Goal: Information Seeking & Learning: Learn about a topic

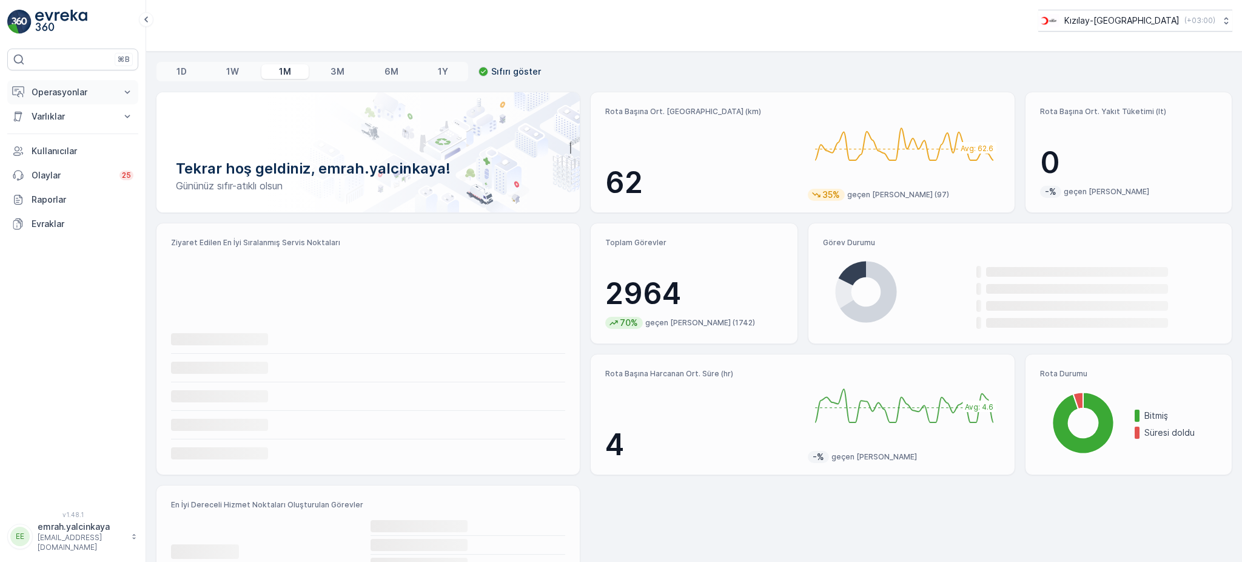
click at [56, 95] on p "Operasyonlar" at bounding box center [73, 92] width 82 height 12
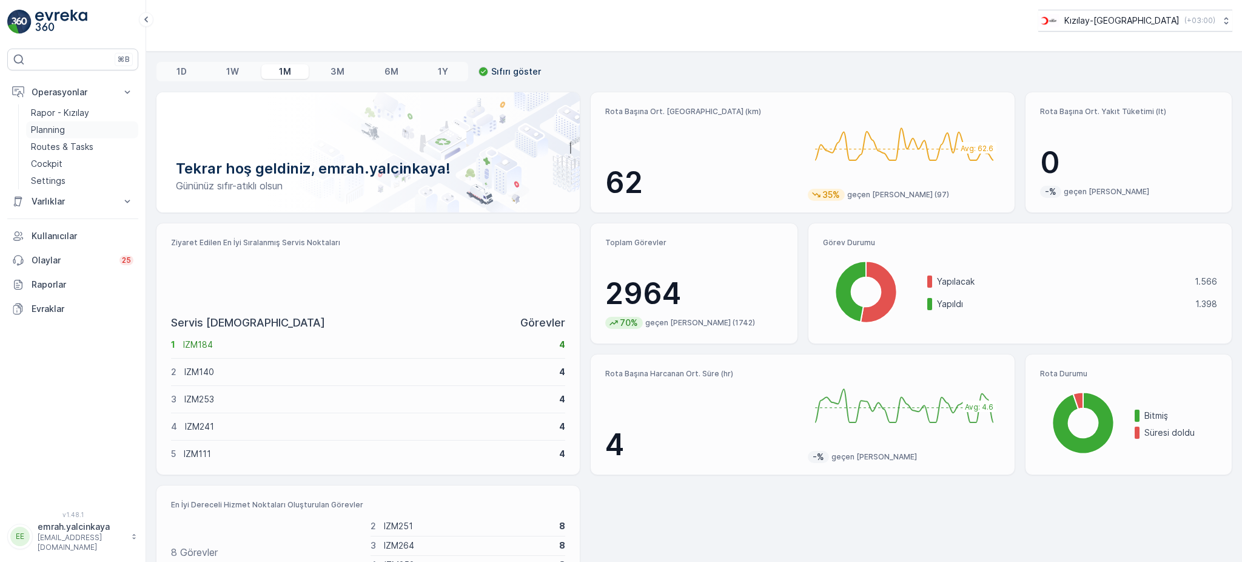
click at [61, 135] on p "Planning" at bounding box center [48, 130] width 34 height 12
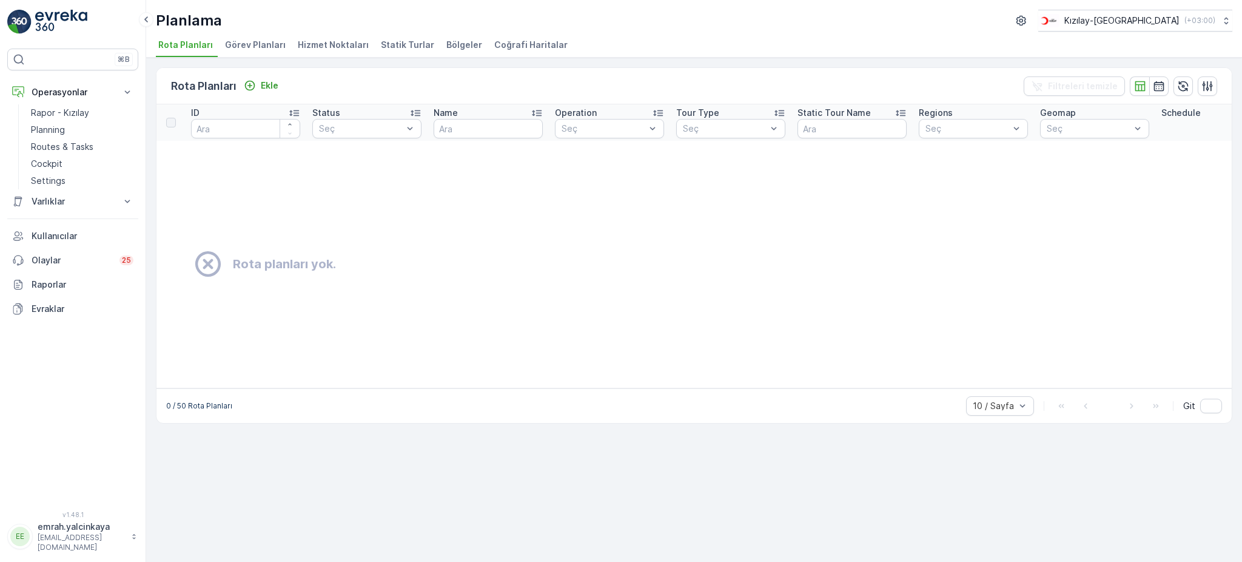
click at [446, 47] on span "Bölgeler" at bounding box center [464, 45] width 36 height 12
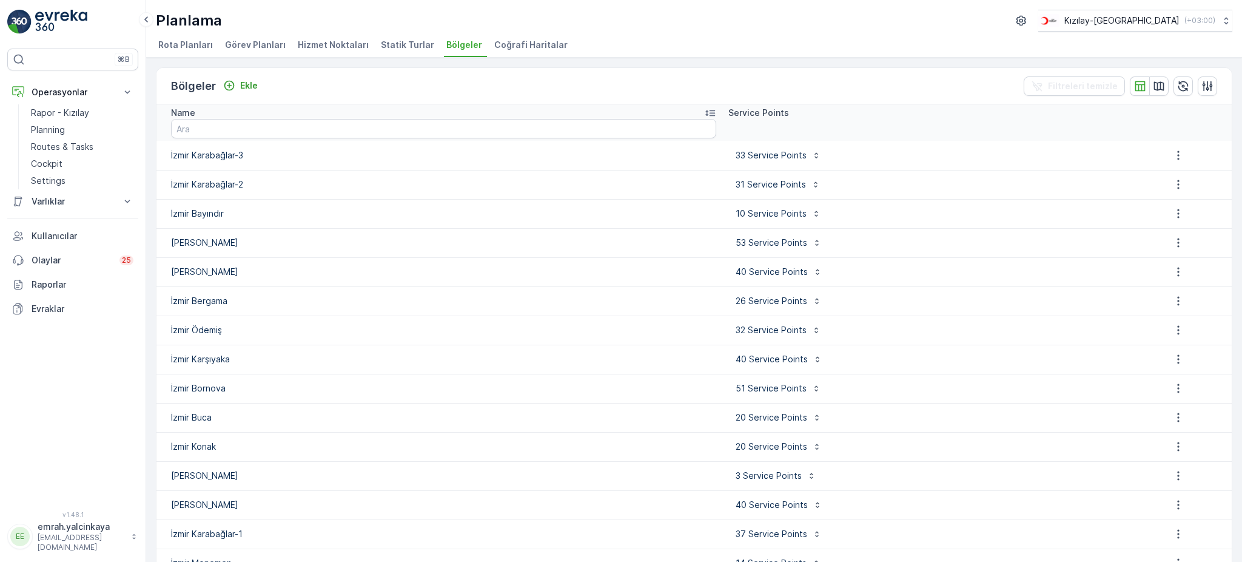
click at [704, 113] on icon at bounding box center [710, 113] width 12 height 12
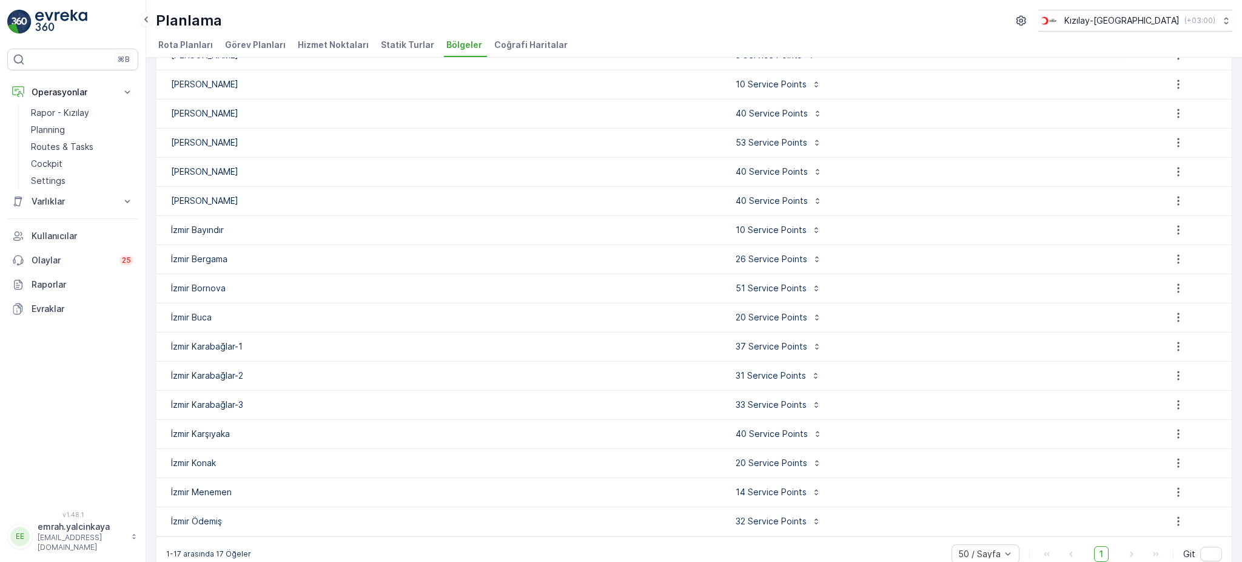
scroll to position [118, 0]
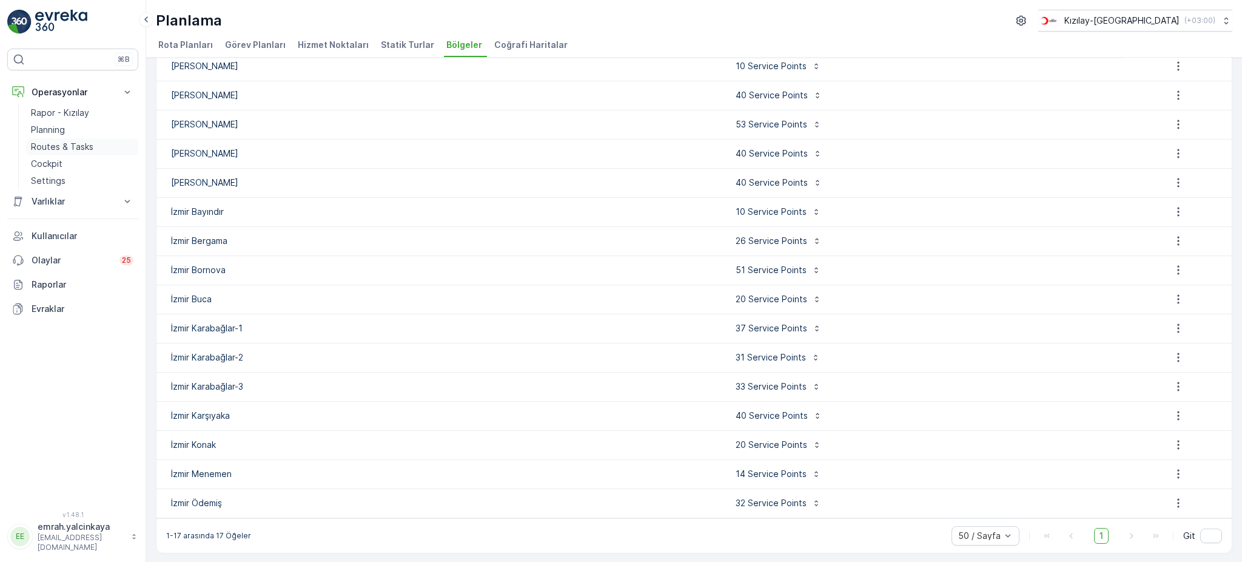
click at [73, 144] on p "Routes & Tasks" at bounding box center [62, 147] width 62 height 12
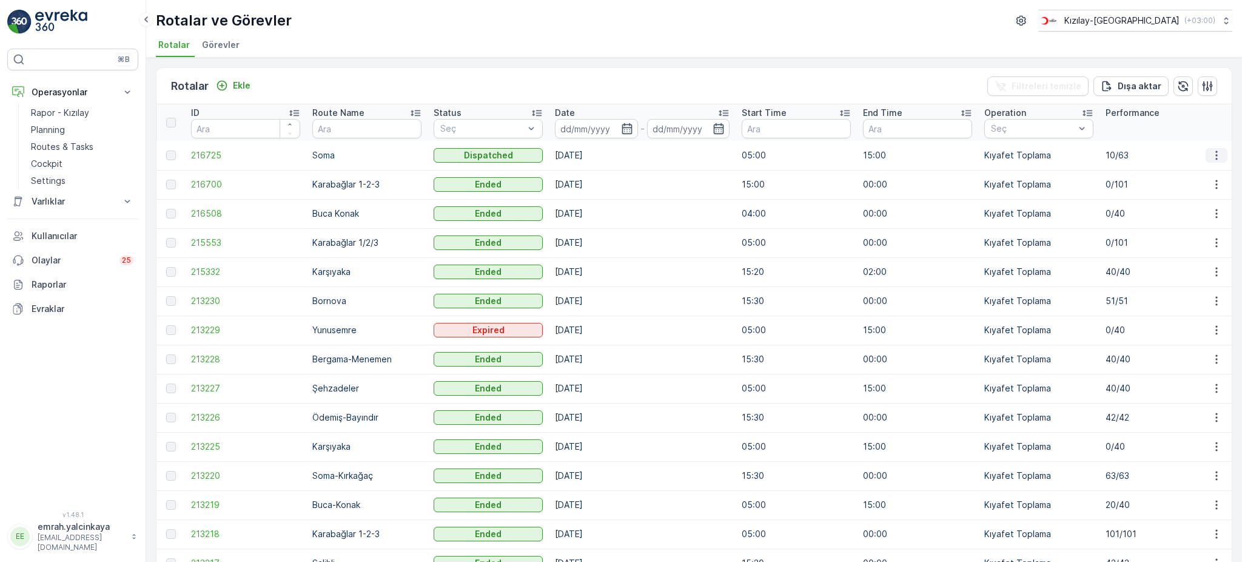
click at [1212, 153] on icon "button" at bounding box center [1217, 155] width 12 height 12
click at [1209, 172] on span "Daha fazla ayrıntı görün" at bounding box center [1188, 172] width 96 height 12
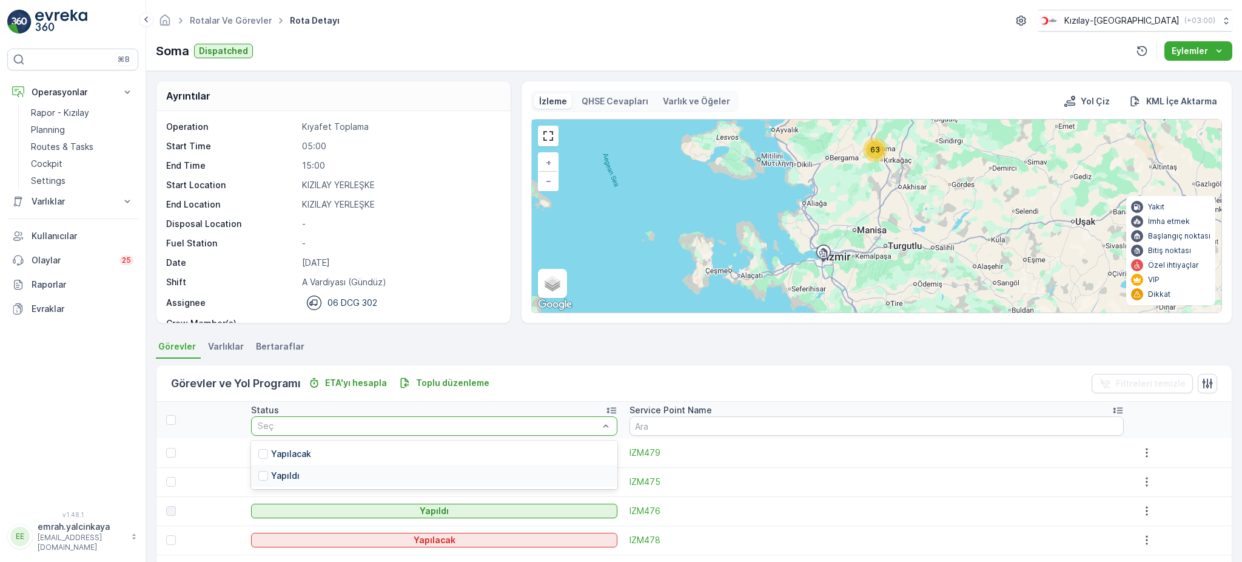
click at [296, 473] on p "Yapıldı" at bounding box center [285, 476] width 29 height 12
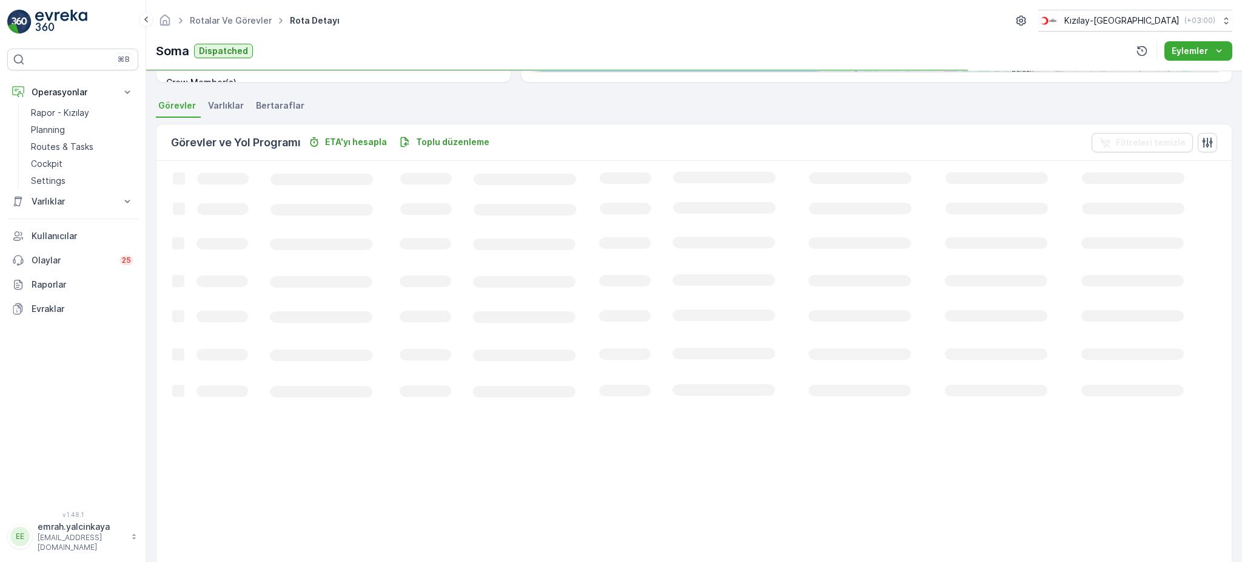
scroll to position [218, 0]
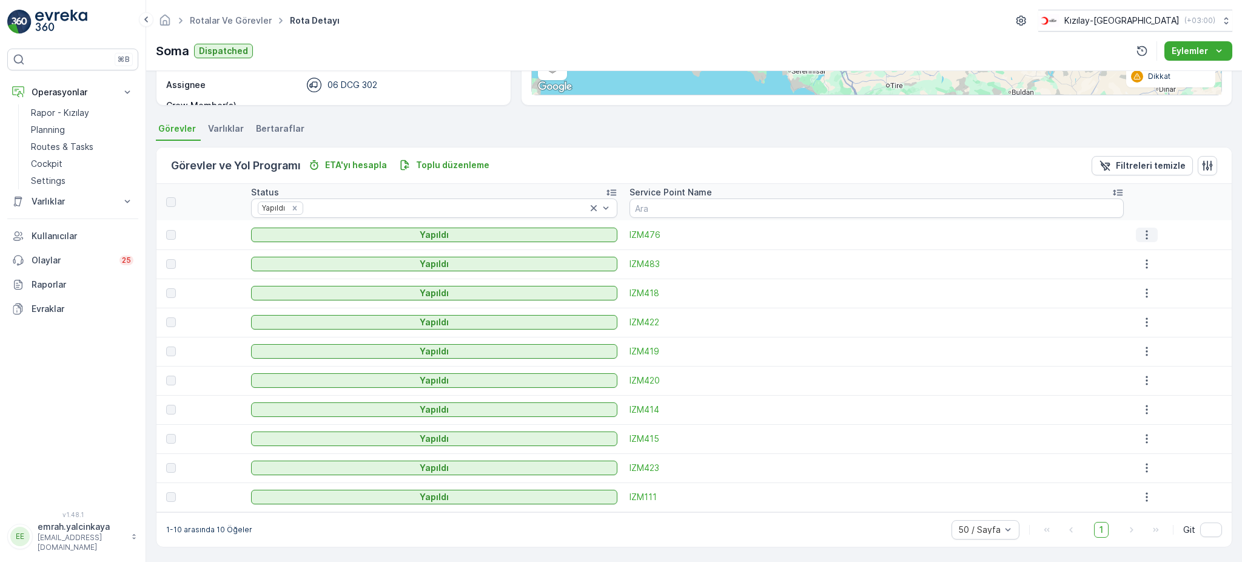
click at [1146, 238] on icon "button" at bounding box center [1147, 234] width 2 height 9
click at [1171, 204] on th at bounding box center [1181, 202] width 102 height 36
click at [1141, 264] on icon "button" at bounding box center [1147, 264] width 12 height 12
click at [1189, 212] on th at bounding box center [1181, 202] width 102 height 36
click at [1141, 295] on icon "button" at bounding box center [1147, 293] width 12 height 12
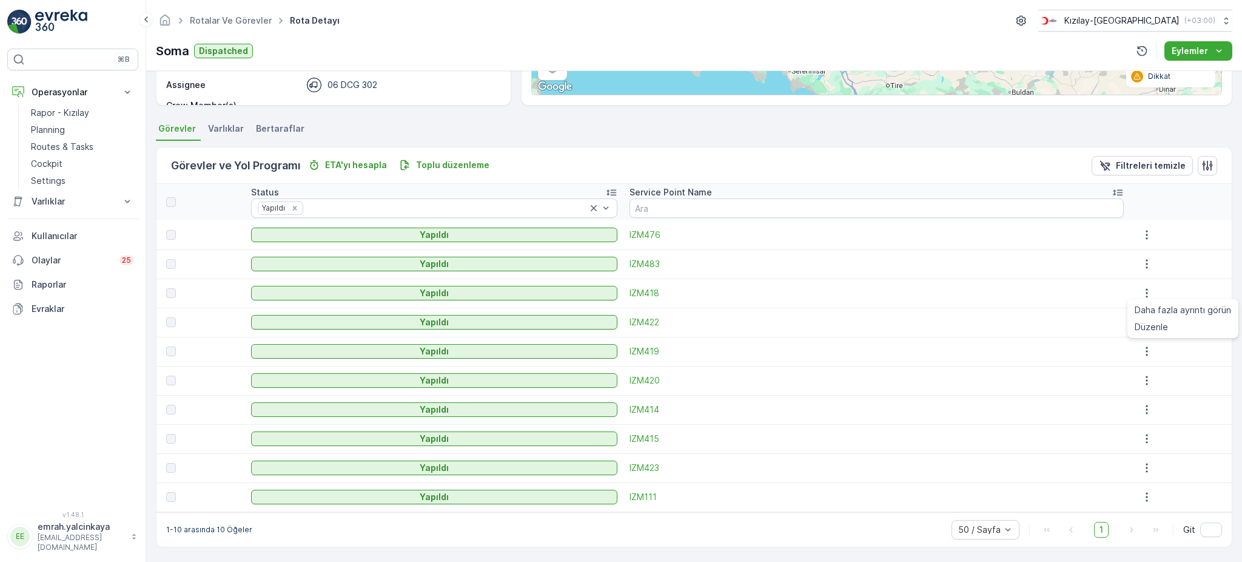
click at [1188, 211] on th at bounding box center [1181, 202] width 102 height 36
click at [1146, 325] on icon "button" at bounding box center [1147, 322] width 2 height 9
click at [1214, 252] on td at bounding box center [1181, 263] width 102 height 29
click at [1141, 355] on icon "button" at bounding box center [1147, 351] width 12 height 12
click at [1207, 296] on div at bounding box center [1181, 293] width 91 height 15
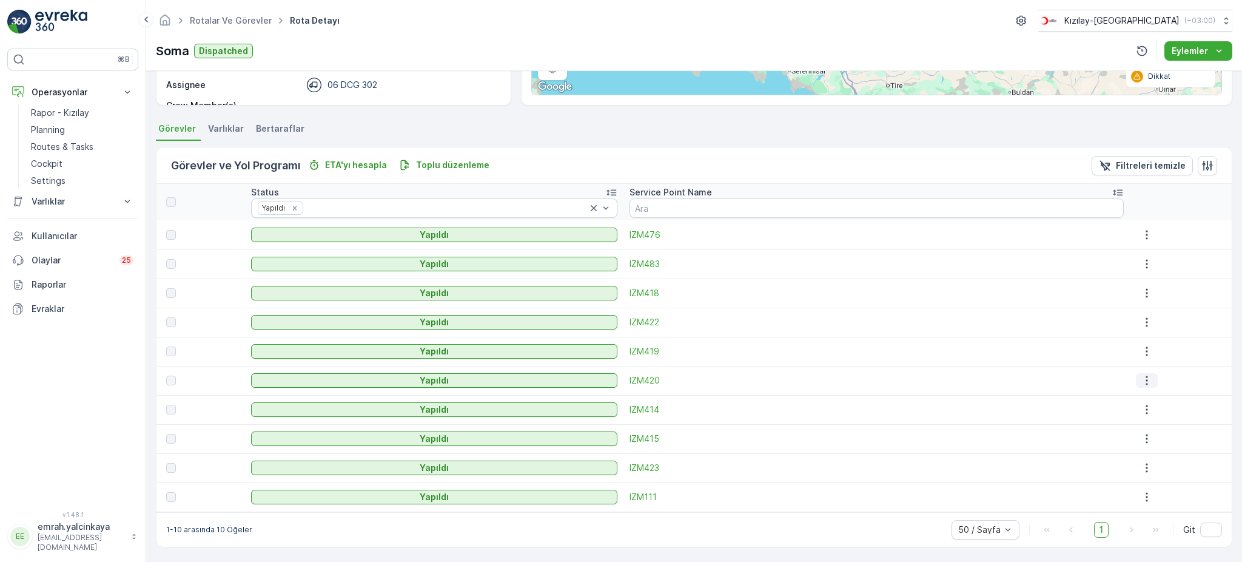
click at [1146, 380] on icon "button" at bounding box center [1147, 380] width 2 height 9
click at [1213, 312] on td at bounding box center [1181, 322] width 102 height 29
click at [1141, 411] on icon "button" at bounding box center [1147, 409] width 12 height 12
click at [1221, 286] on div at bounding box center [1181, 293] width 91 height 15
click at [1143, 441] on icon "button" at bounding box center [1147, 439] width 12 height 12
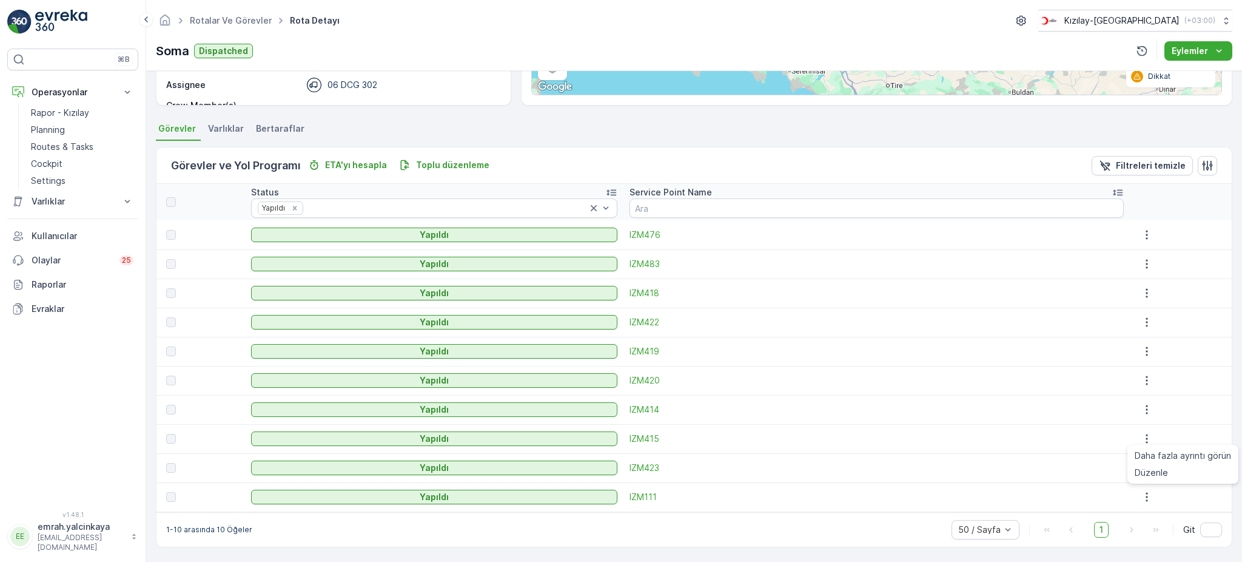
click at [1181, 391] on td at bounding box center [1181, 380] width 102 height 29
click at [1141, 464] on icon "button" at bounding box center [1147, 468] width 12 height 12
click at [1213, 308] on td at bounding box center [1181, 322] width 102 height 29
click at [1142, 496] on icon "button" at bounding box center [1147, 497] width 12 height 12
click at [1162, 520] on span "Daha fazla ayrıntı görün" at bounding box center [1183, 514] width 96 height 12
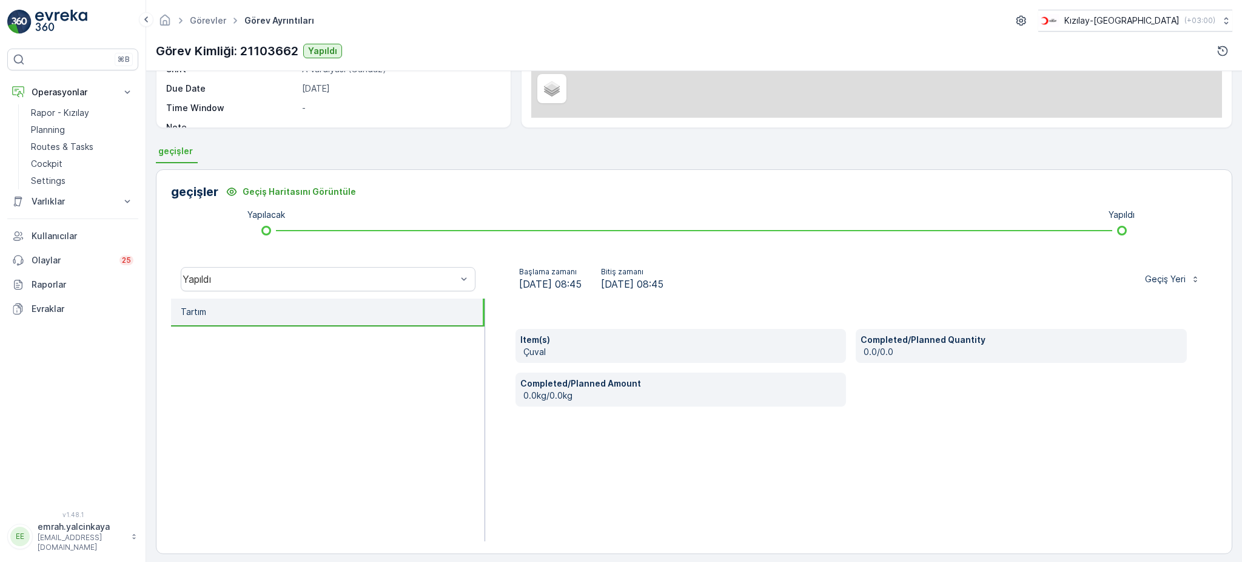
scroll to position [202, 0]
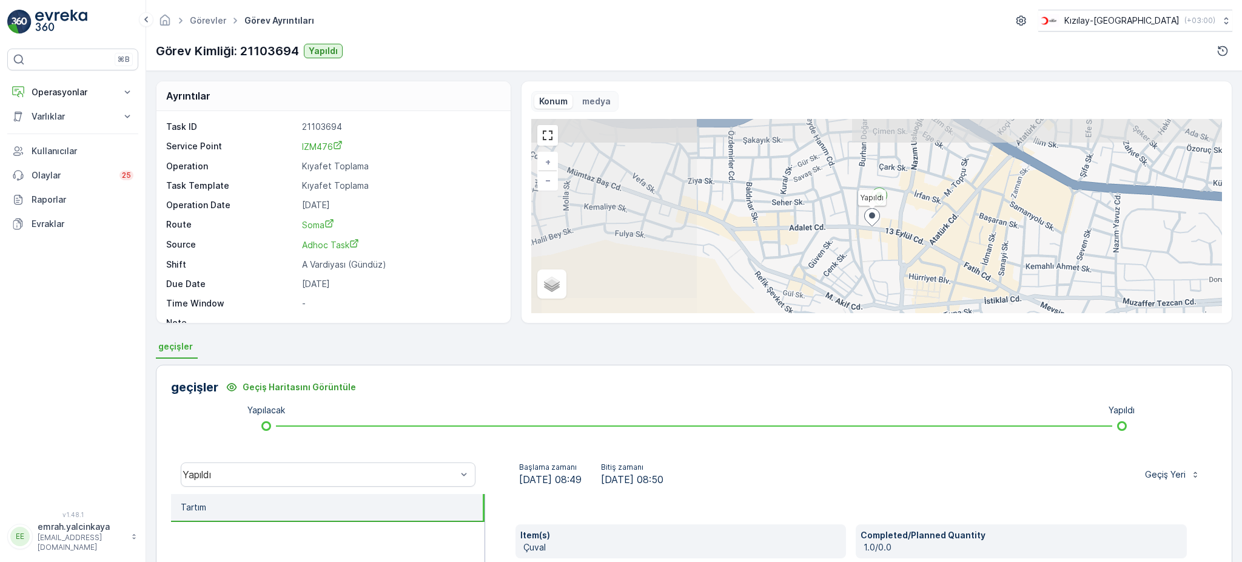
scroll to position [202, 0]
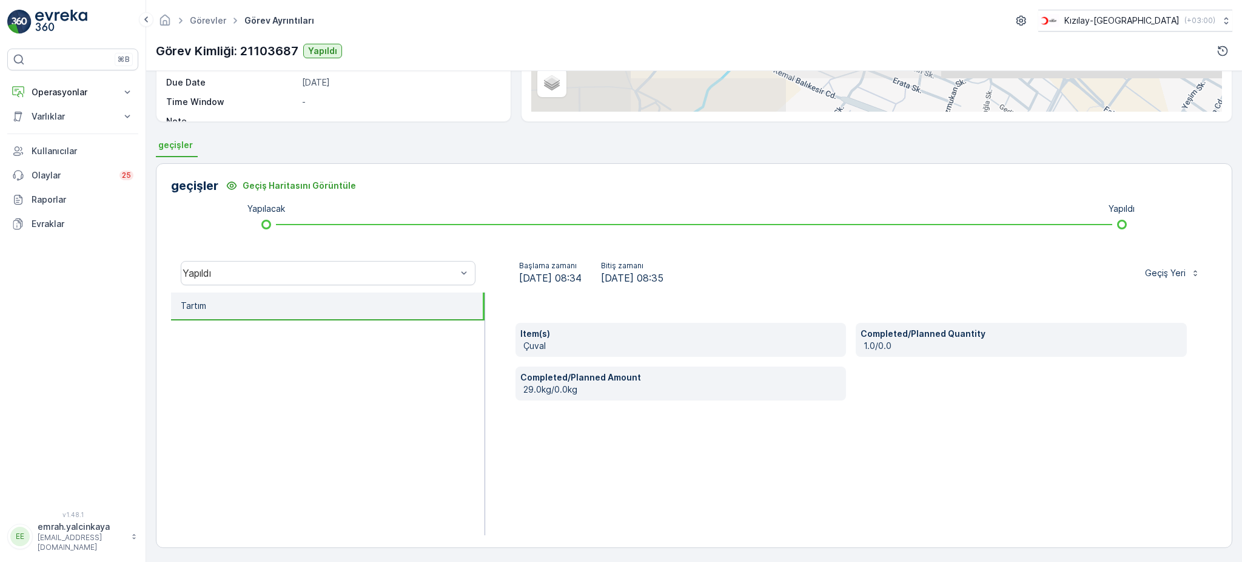
scroll to position [202, 0]
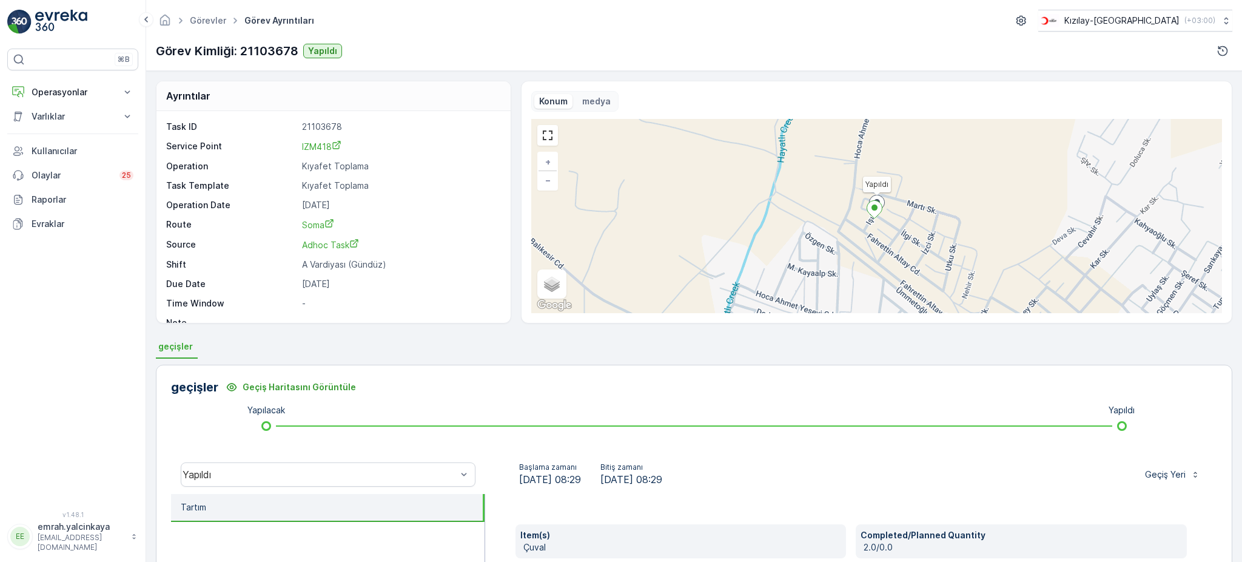
scroll to position [202, 0]
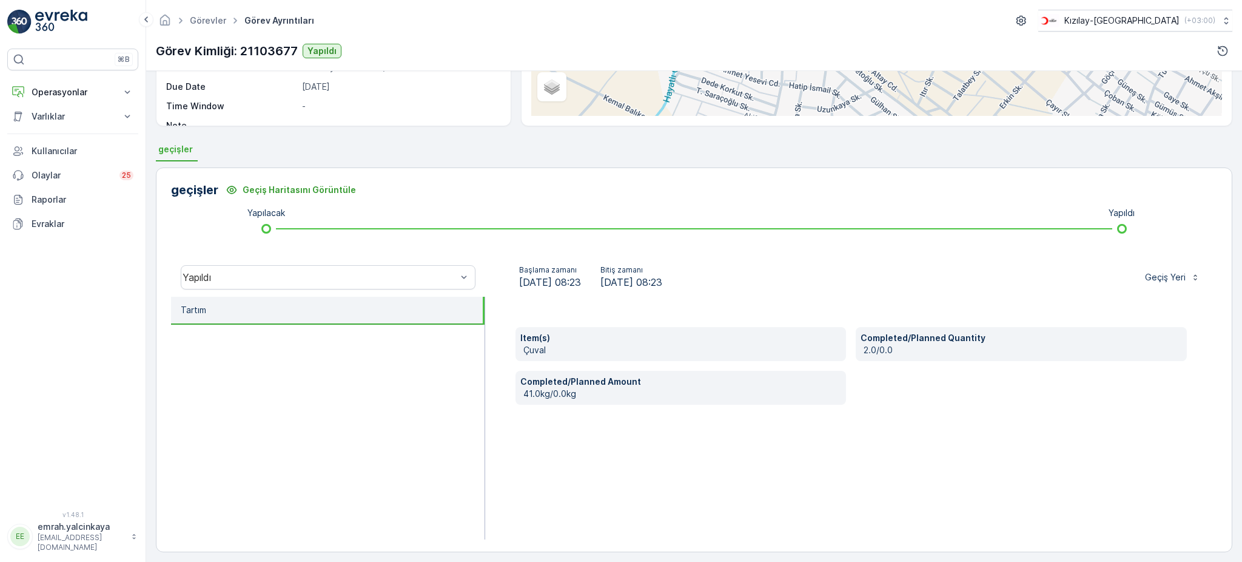
scroll to position [202, 0]
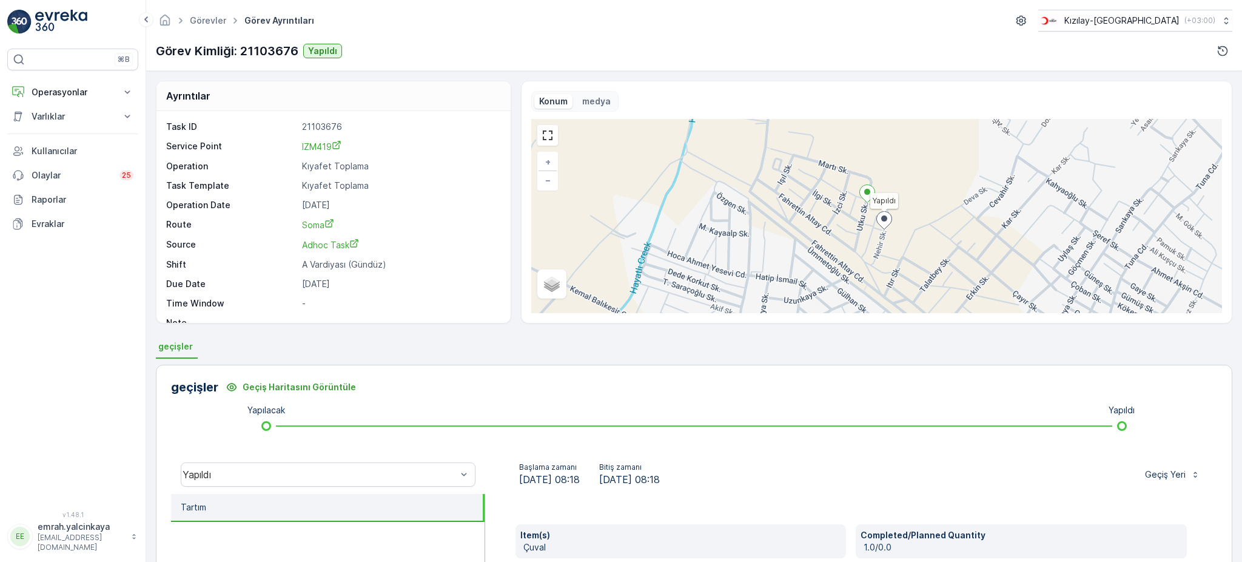
scroll to position [202, 0]
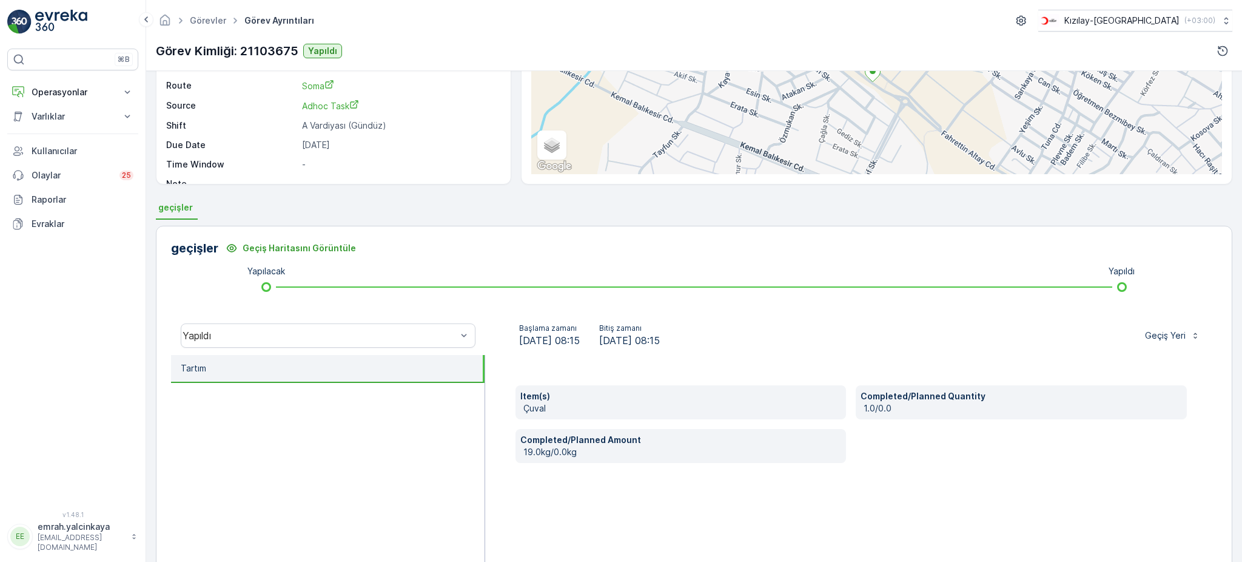
scroll to position [202, 0]
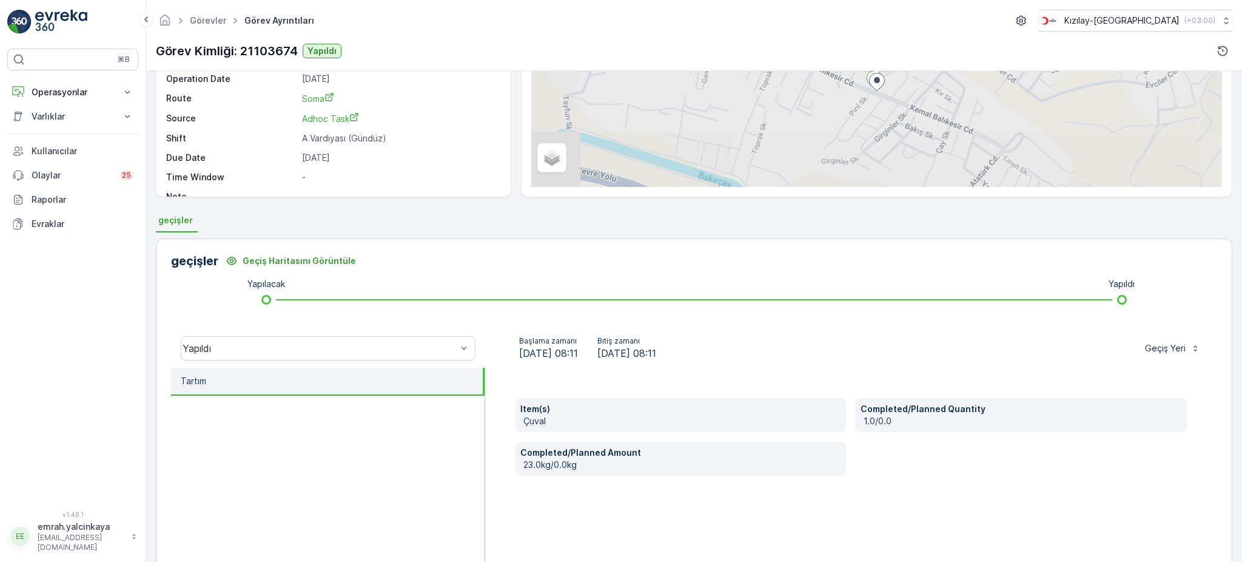
scroll to position [202, 0]
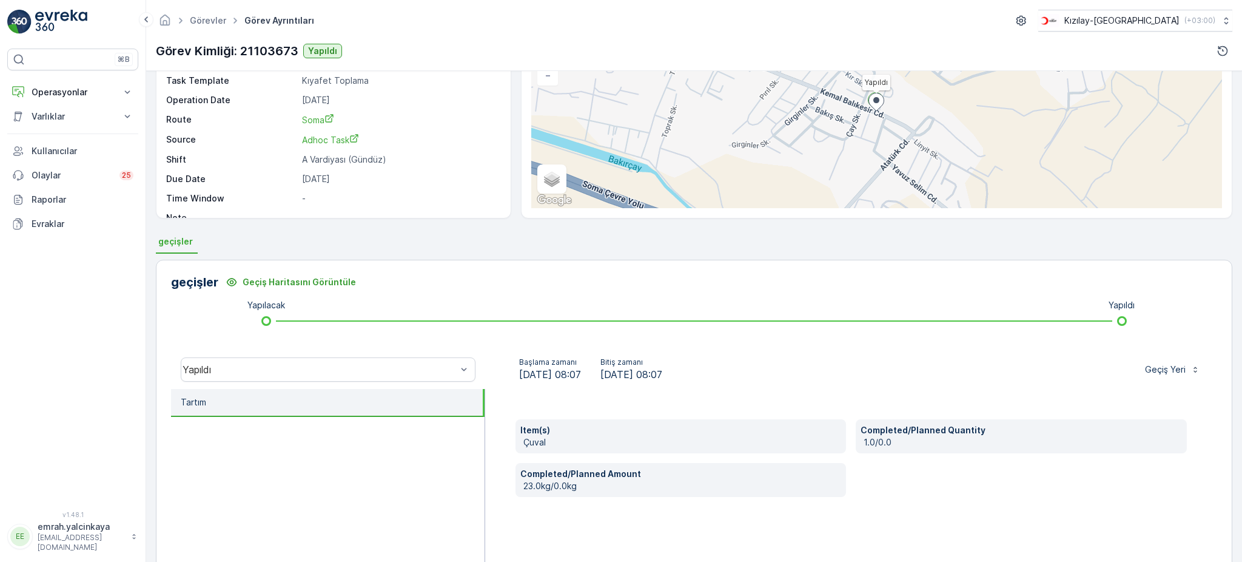
scroll to position [202, 0]
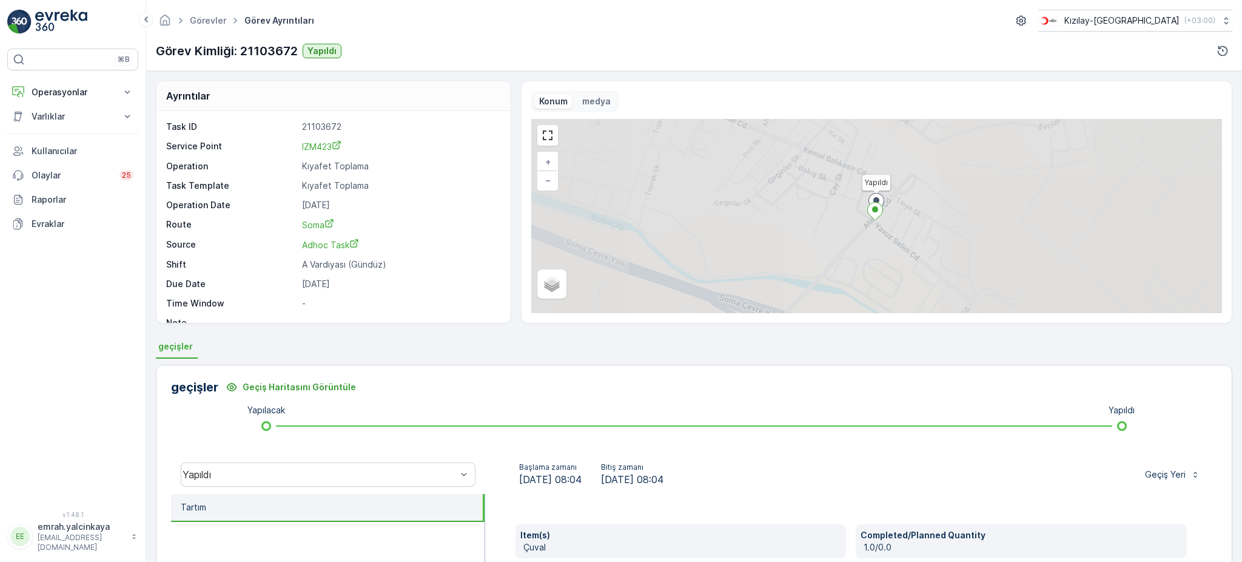
scroll to position [202, 0]
